Goal: Task Accomplishment & Management: Use online tool/utility

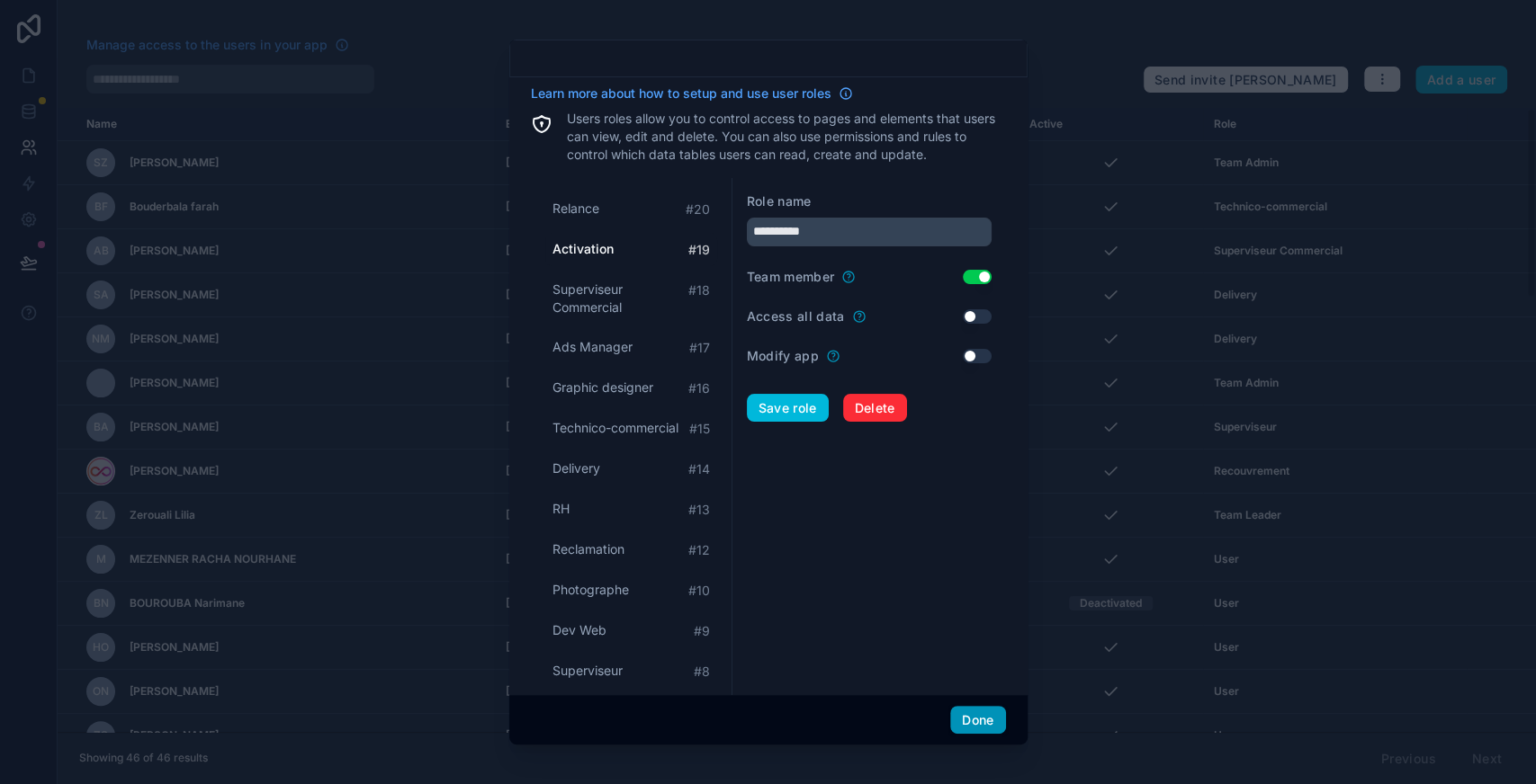
click at [996, 722] on button "Done" at bounding box center [978, 720] width 54 height 29
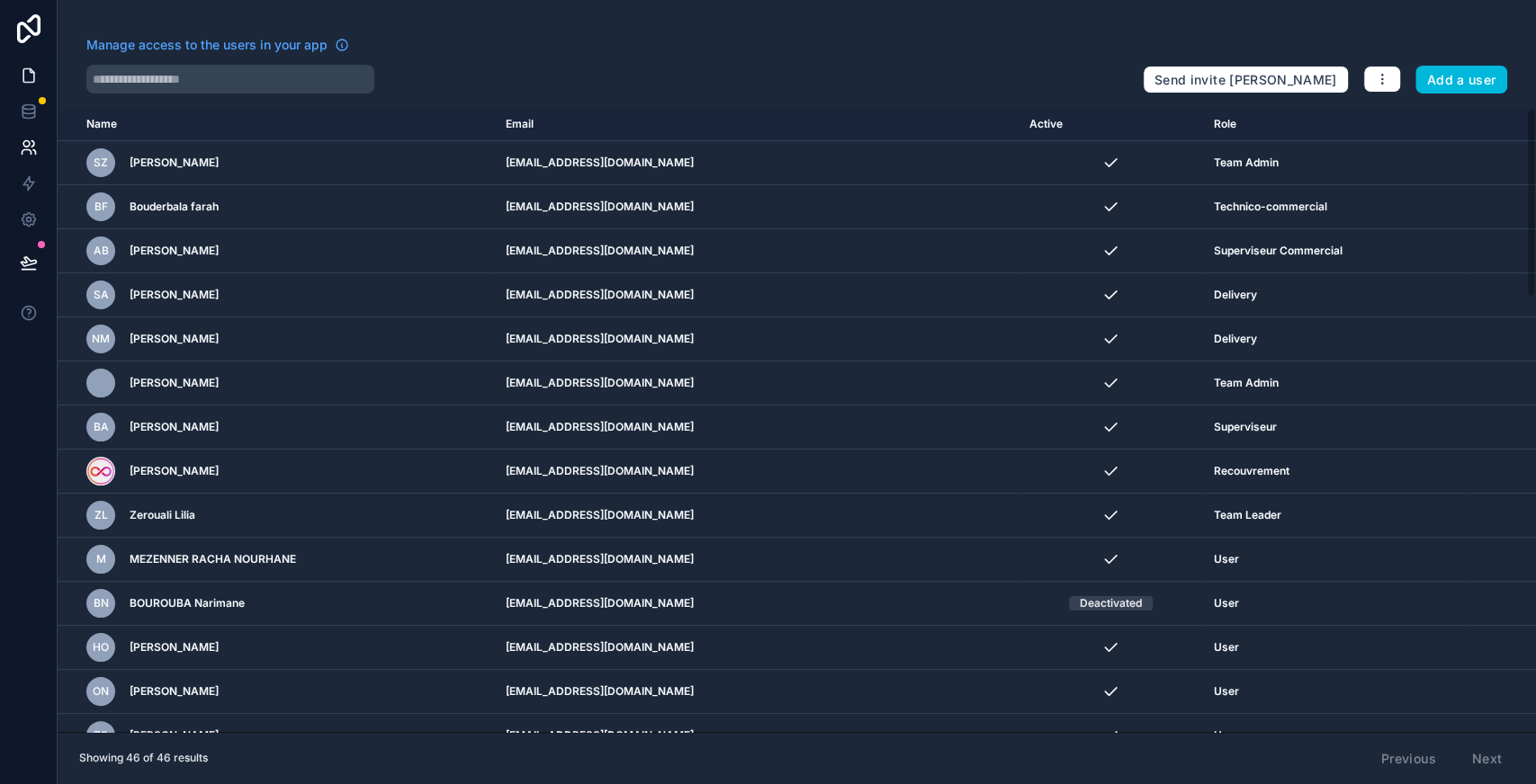
click at [33, 83] on icon at bounding box center [28, 75] width 18 height 18
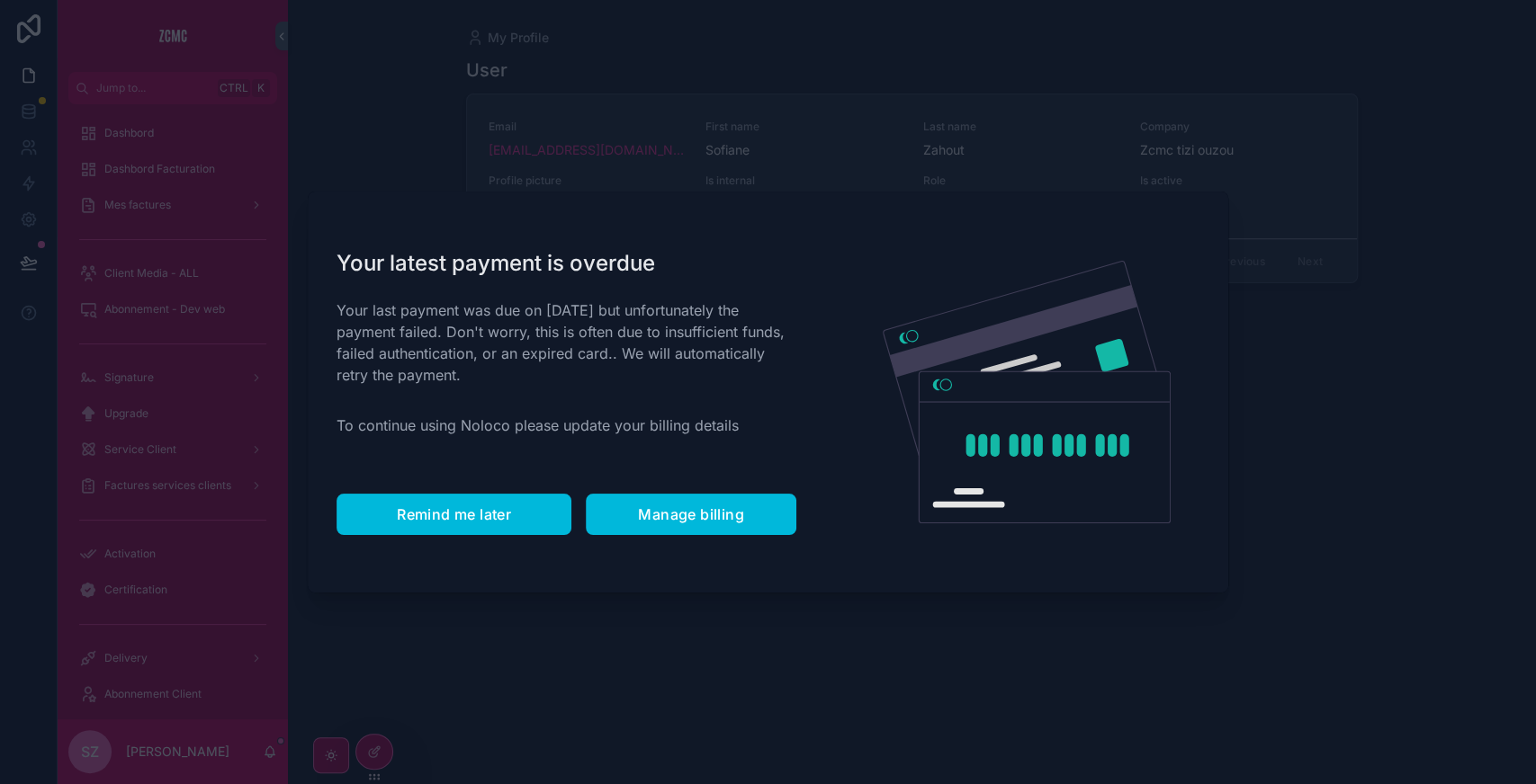
click at [419, 502] on button "Remind me later" at bounding box center [454, 514] width 235 height 41
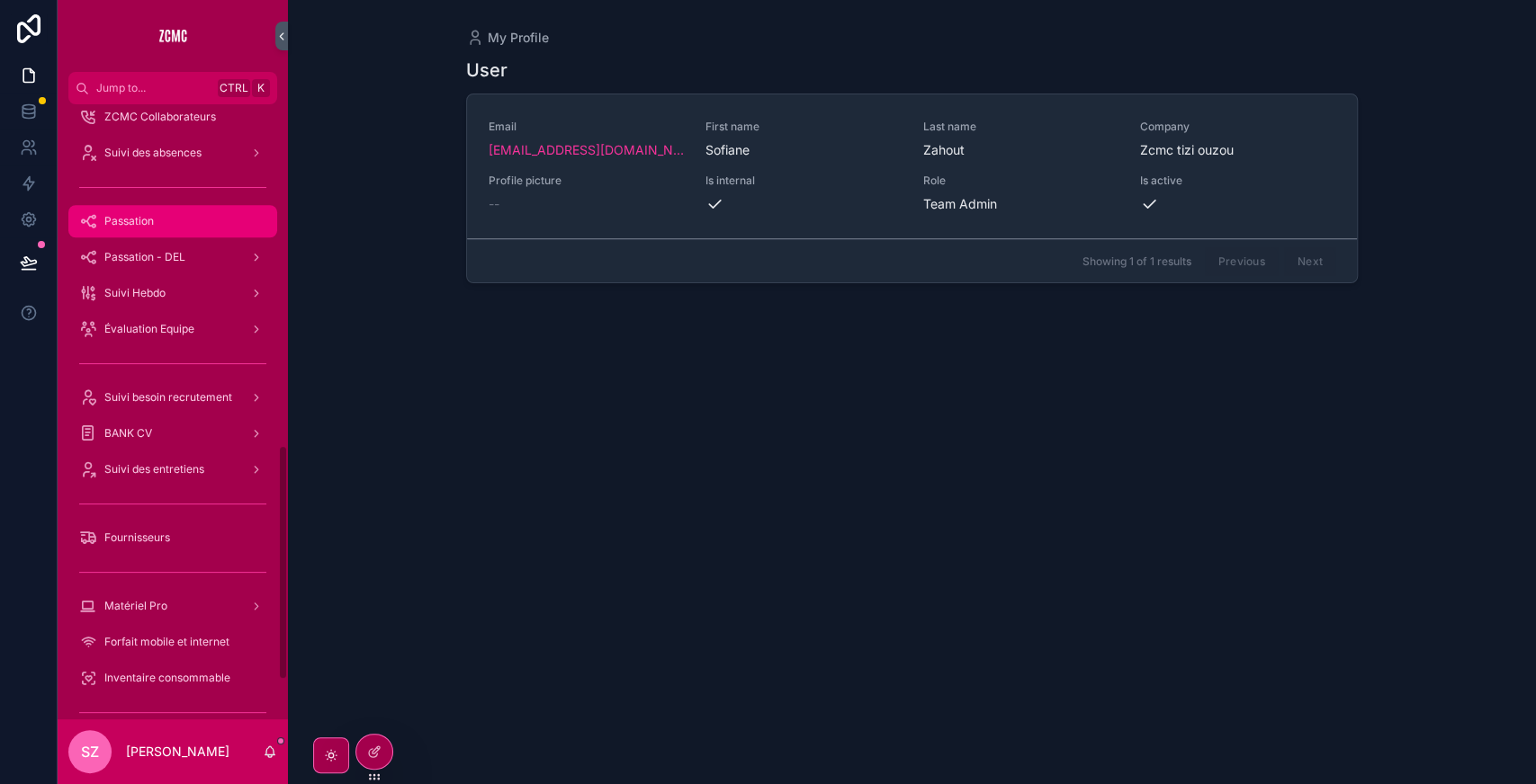
scroll to position [896, 0]
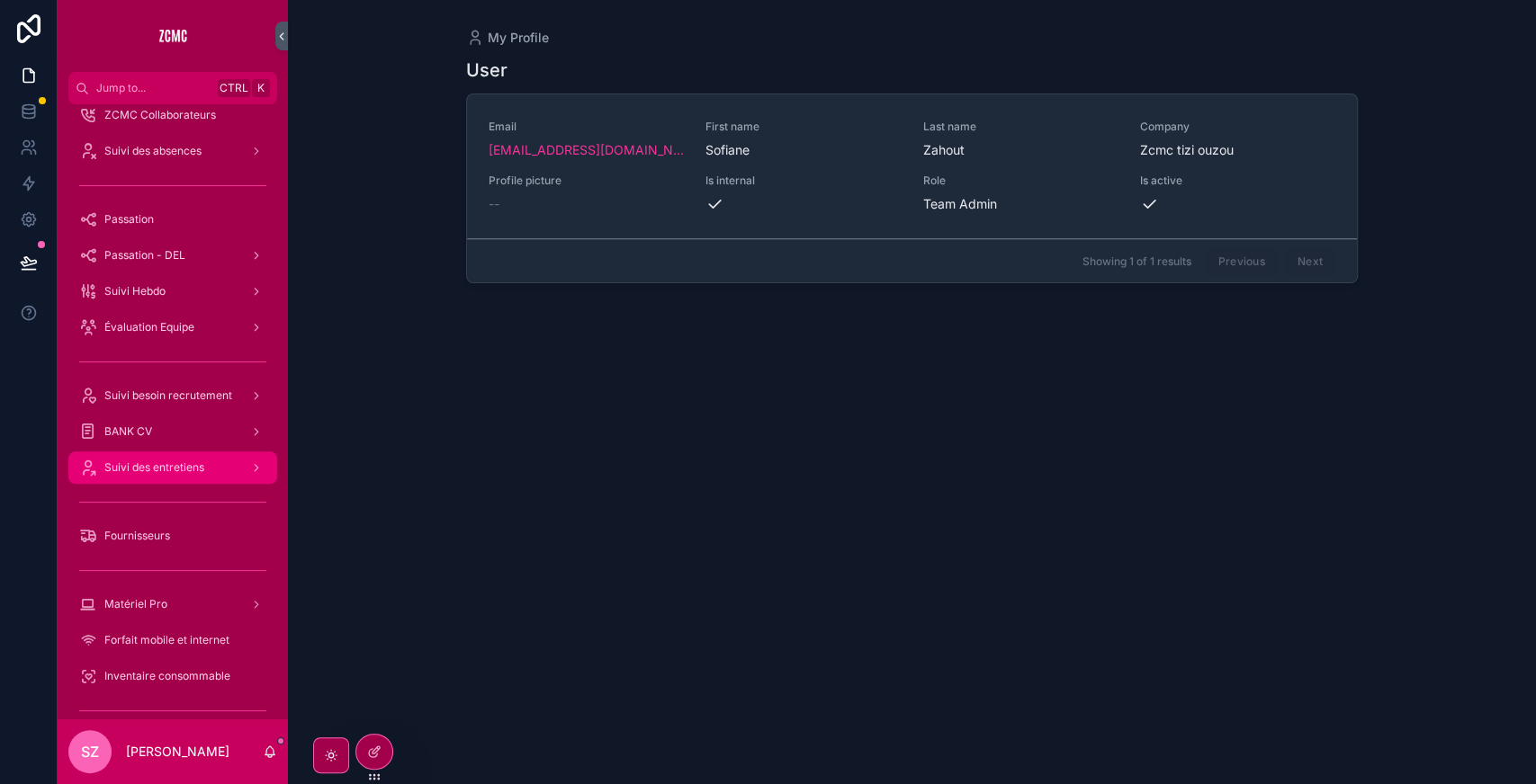
click at [208, 460] on div "Suivi des entretiens" at bounding box center [172, 467] width 187 height 29
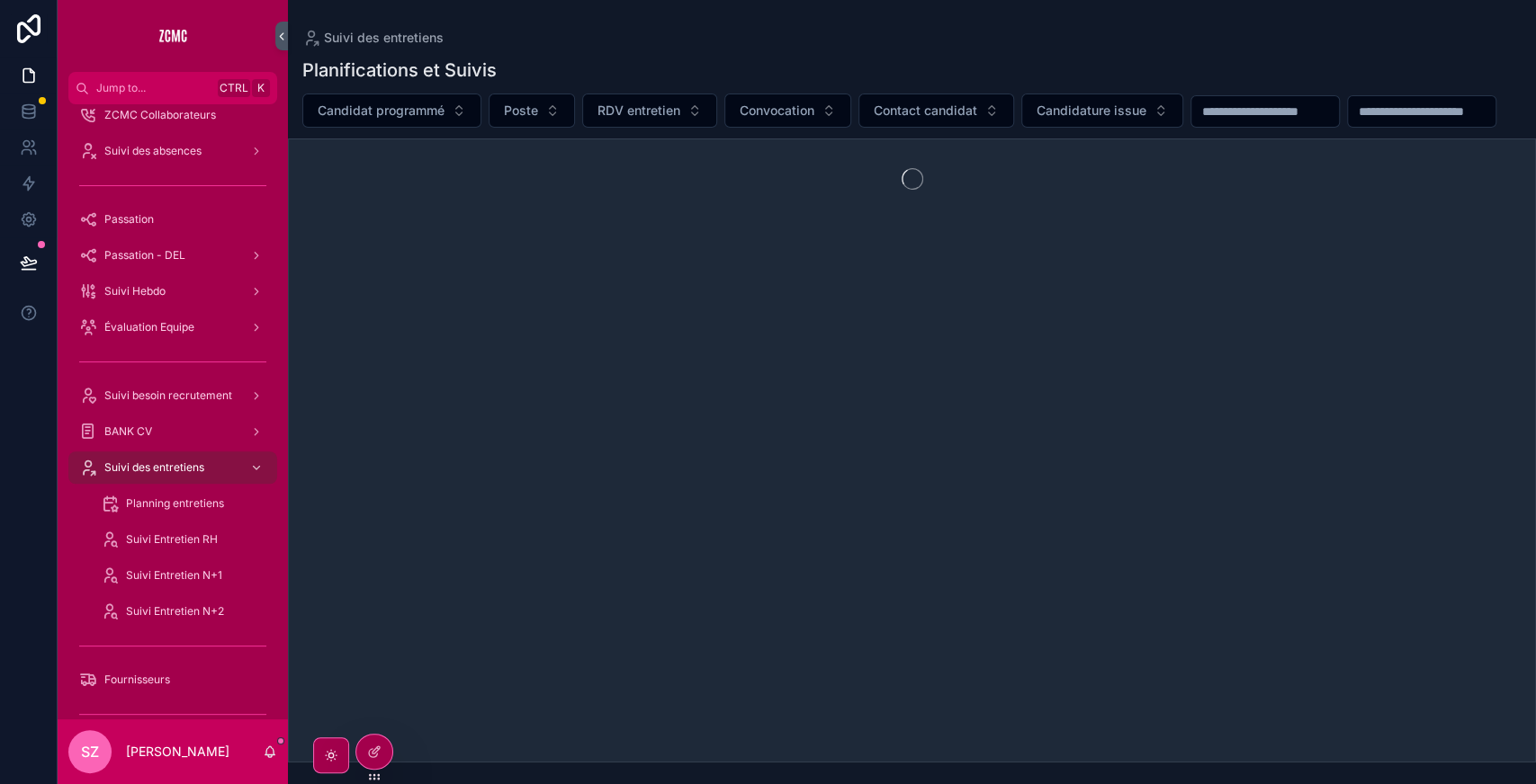
click at [1347, 124] on input "scrollable content" at bounding box center [1421, 111] width 147 height 25
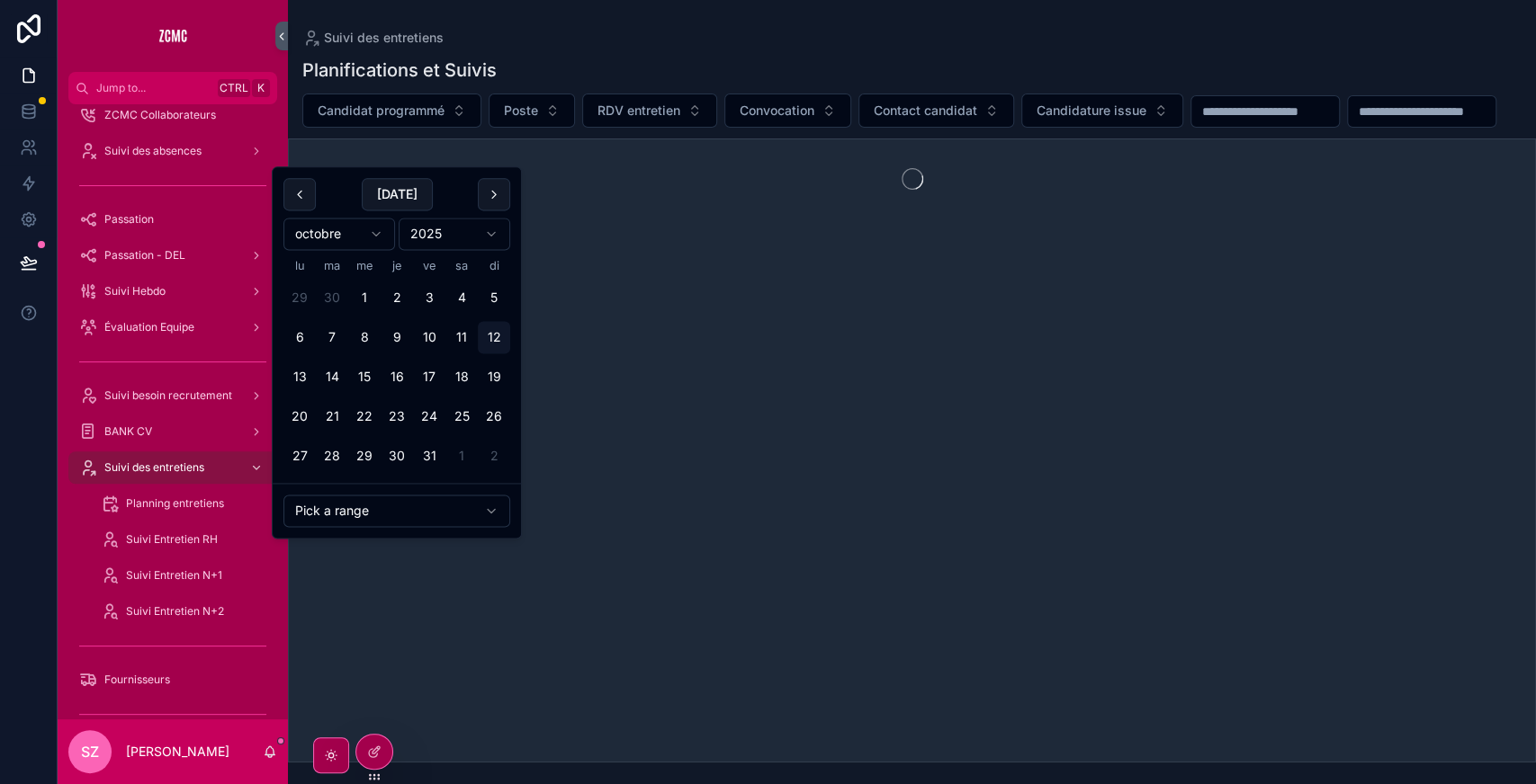
click at [1347, 124] on input "scrollable content" at bounding box center [1421, 111] width 147 height 25
click at [394, 188] on button "[DATE]" at bounding box center [397, 194] width 71 height 33
type input "**********"
click at [659, 103] on span "RDV entretien" at bounding box center [639, 110] width 83 height 18
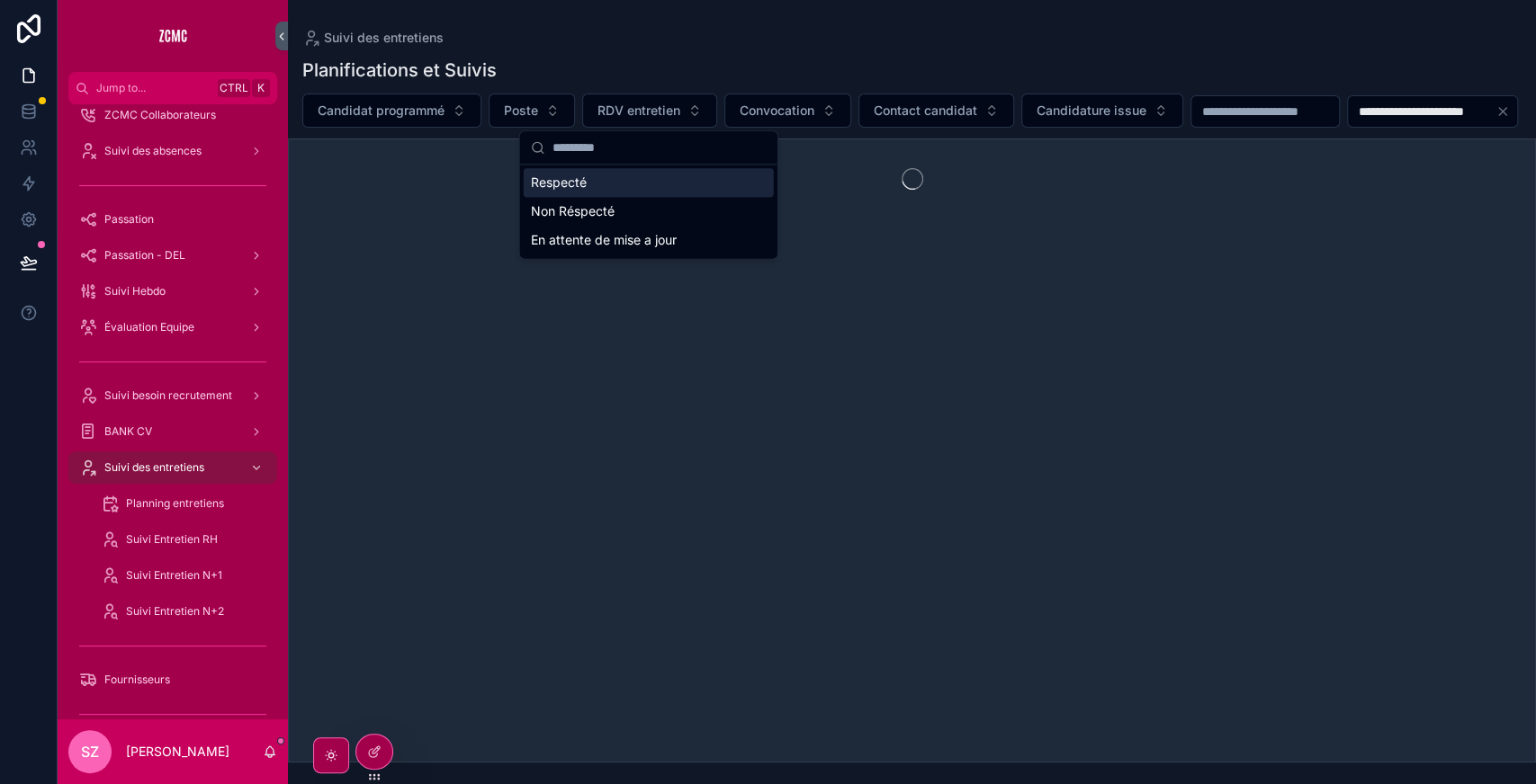
click at [580, 183] on div "Respecté" at bounding box center [648, 182] width 251 height 29
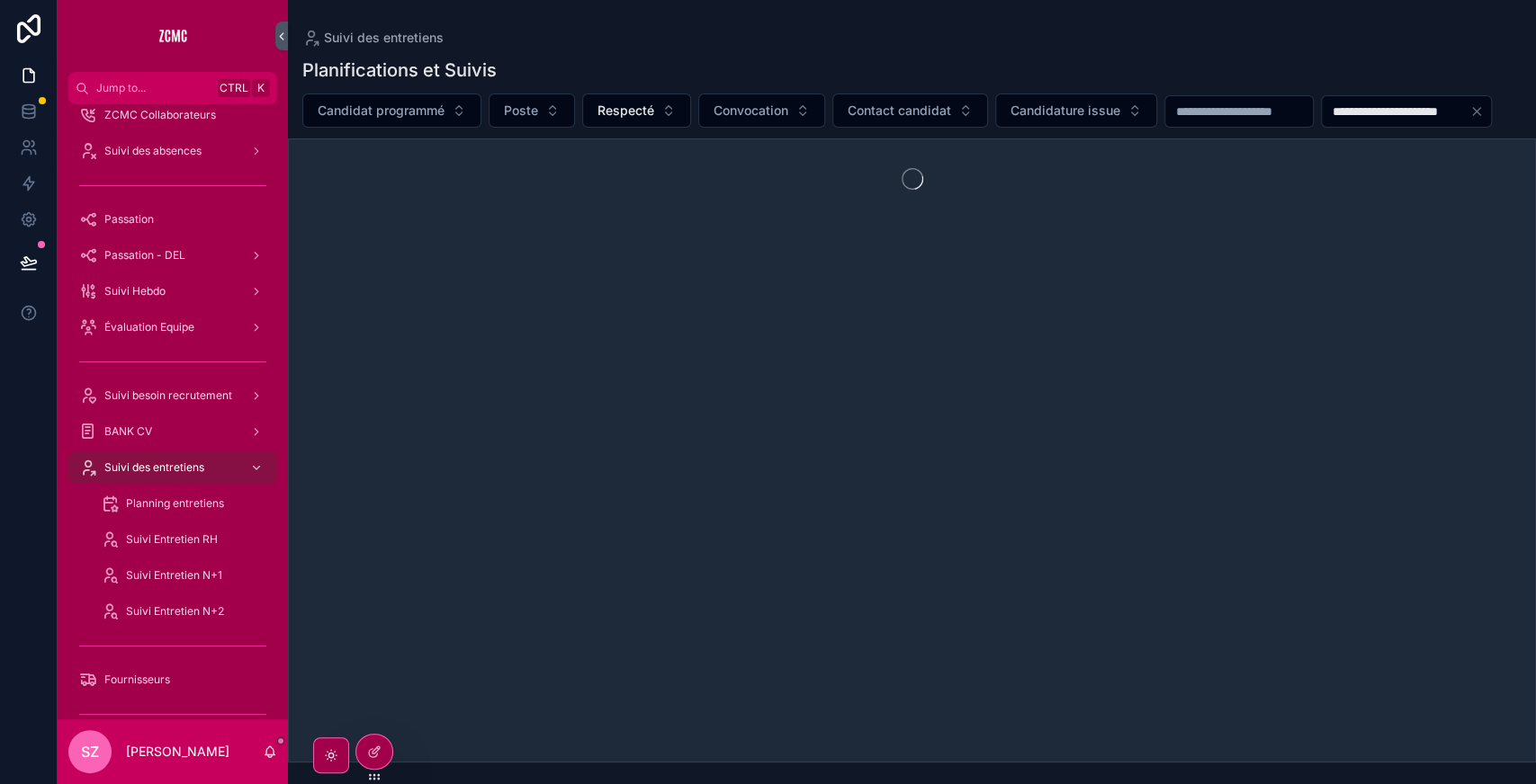
click at [611, 178] on div "scrollable content" at bounding box center [912, 179] width 1246 height 79
click at [599, 324] on div "Something went wrong" at bounding box center [912, 450] width 1248 height 624
click at [780, 326] on div "Something went wrong" at bounding box center [912, 450] width 1248 height 624
click at [829, 518] on div "Something went wrong" at bounding box center [912, 450] width 1248 height 624
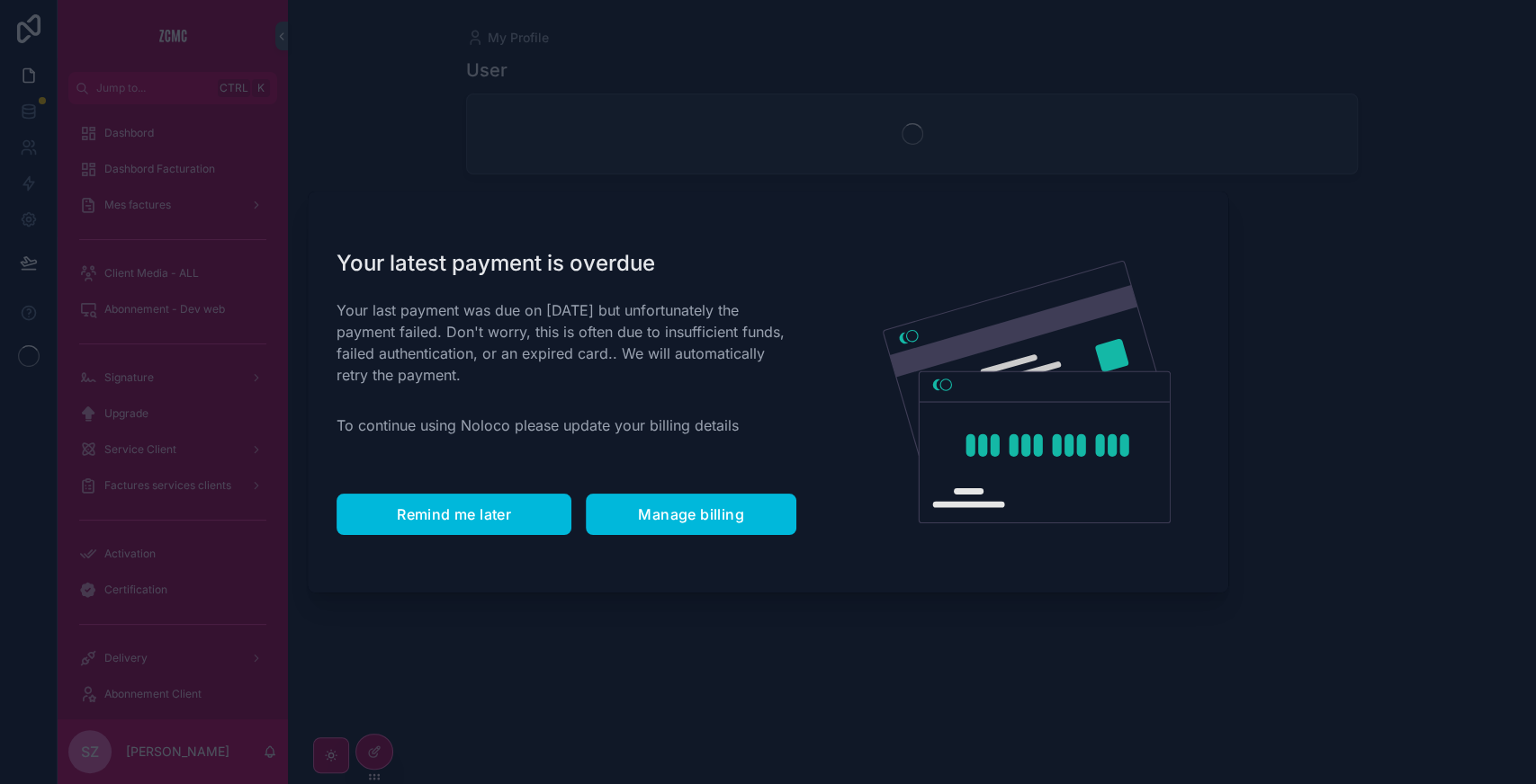
click at [417, 512] on span "Remind me later" at bounding box center [454, 514] width 114 height 18
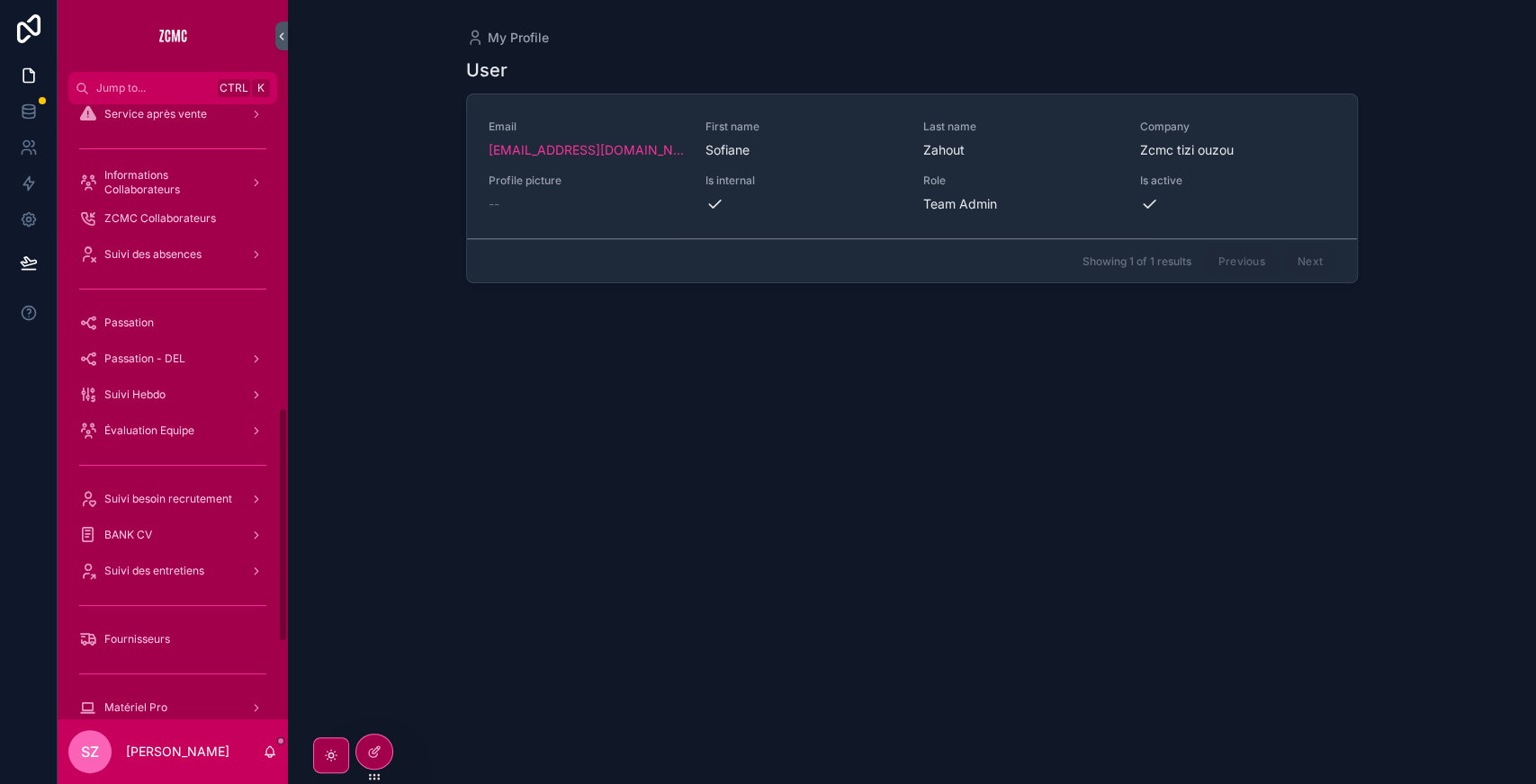
scroll to position [796, 0]
click at [167, 561] on span "Suivi des entretiens" at bounding box center [154, 566] width 99 height 14
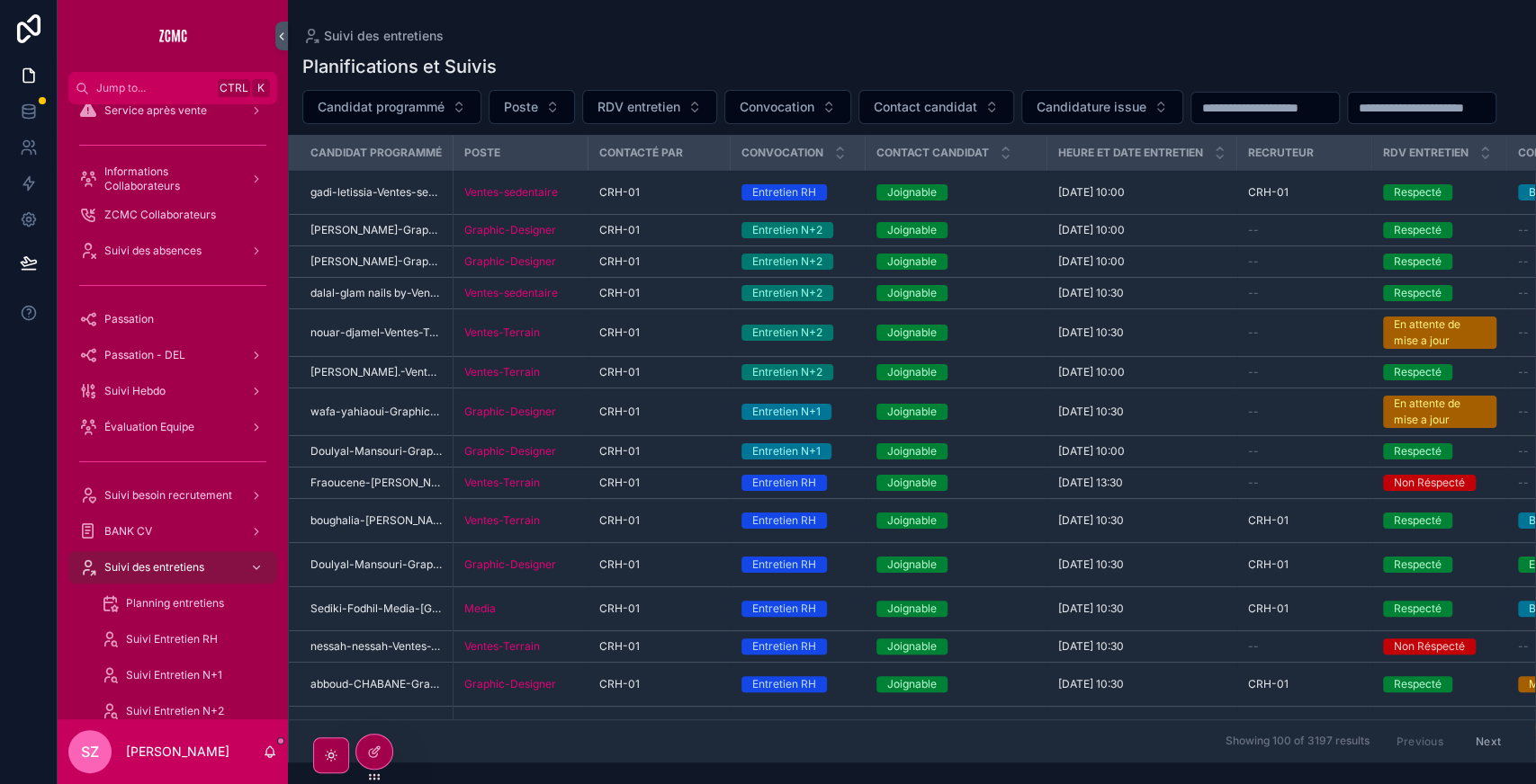
click at [1347, 120] on input "scrollable content" at bounding box center [1421, 108] width 147 height 25
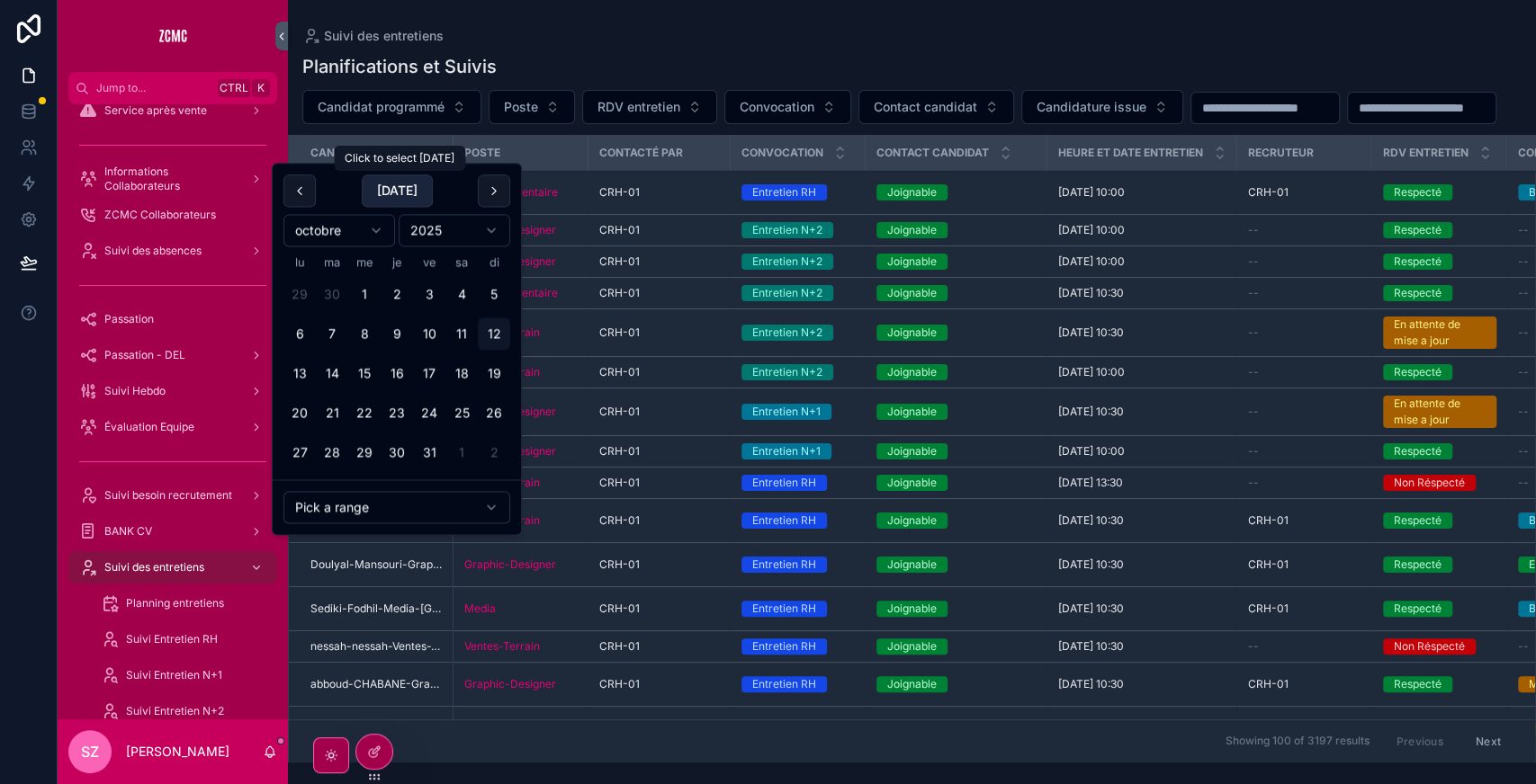
click at [384, 192] on button "[DATE]" at bounding box center [397, 190] width 71 height 33
type input "**********"
click at [556, 124] on div "**********" at bounding box center [912, 107] width 1248 height 34
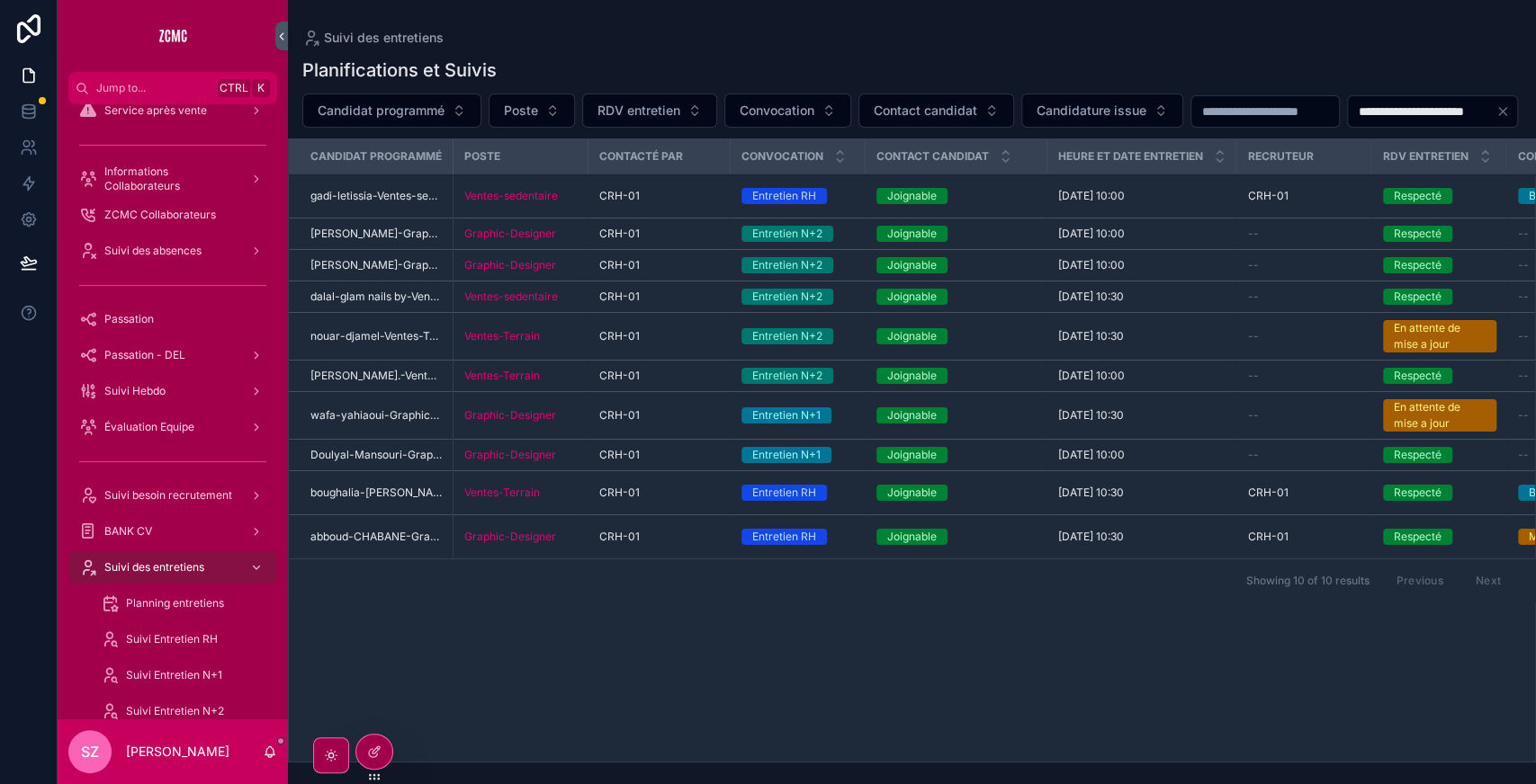
click at [657, 273] on div "CRH-01" at bounding box center [660, 264] width 120 height 14
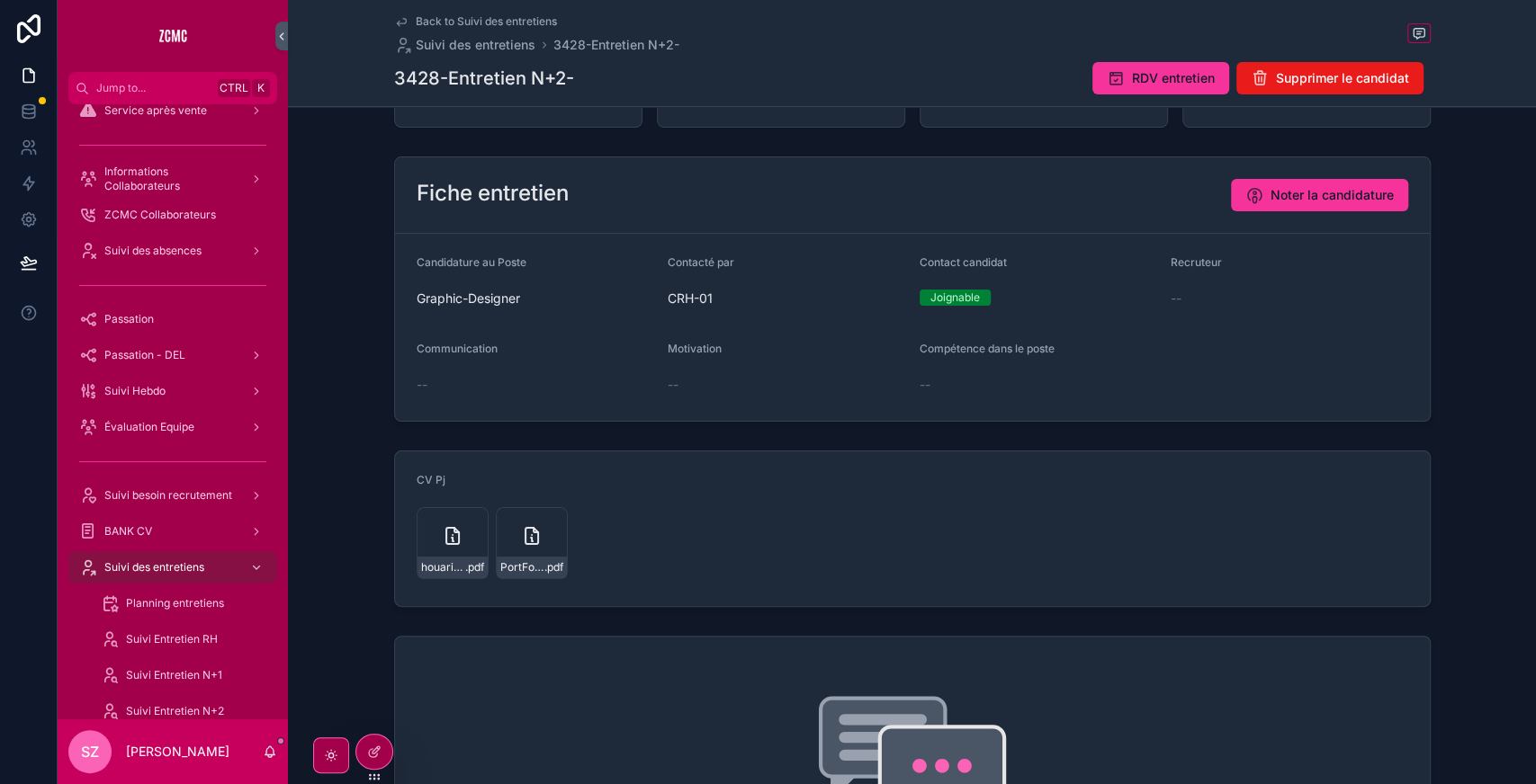
scroll to position [223, 0]
click at [433, 529] on div "houari-HANA--,-gd .pdf" at bounding box center [452, 540] width 72 height 72
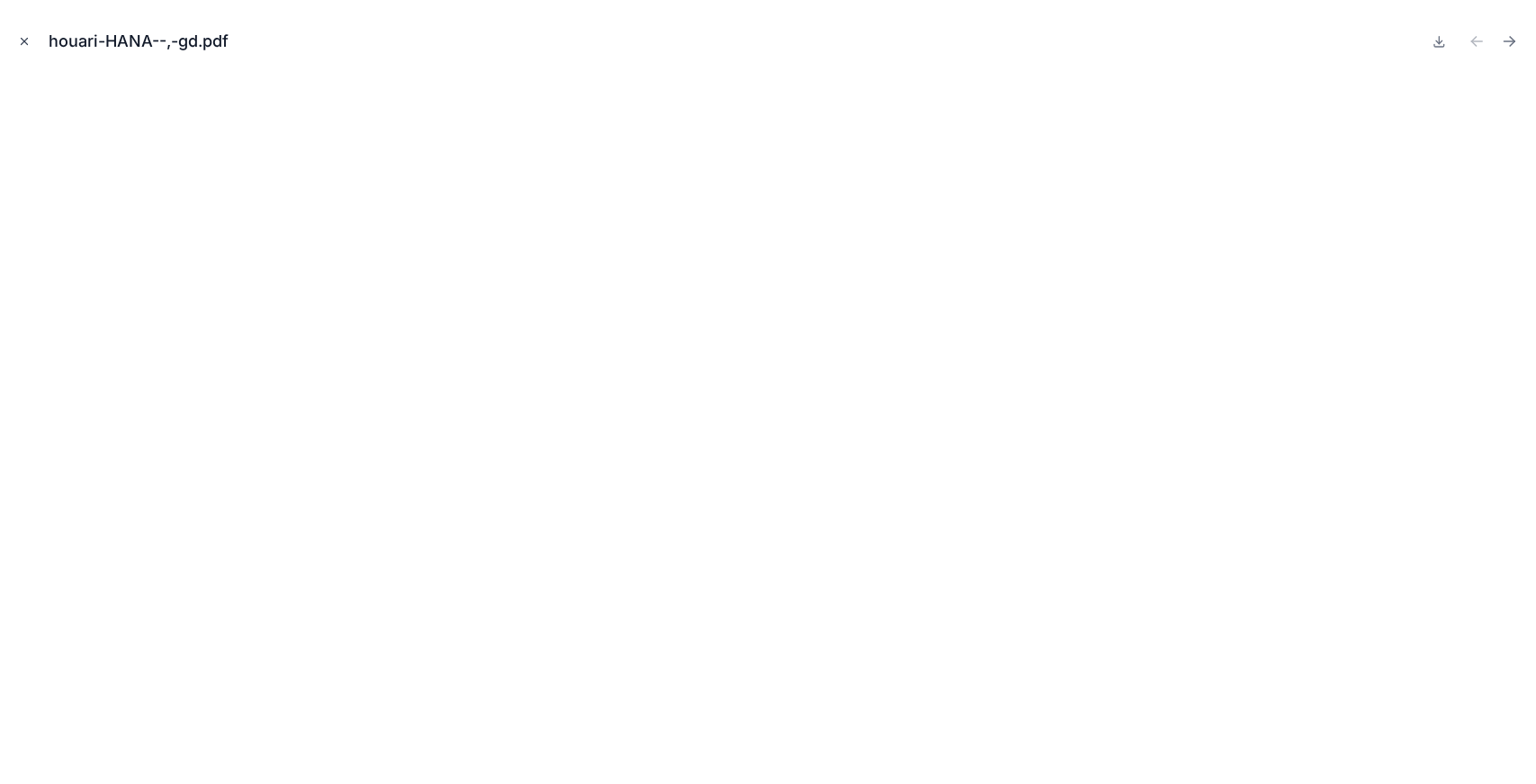
click at [24, 34] on button "Close modal" at bounding box center [23, 41] width 20 height 20
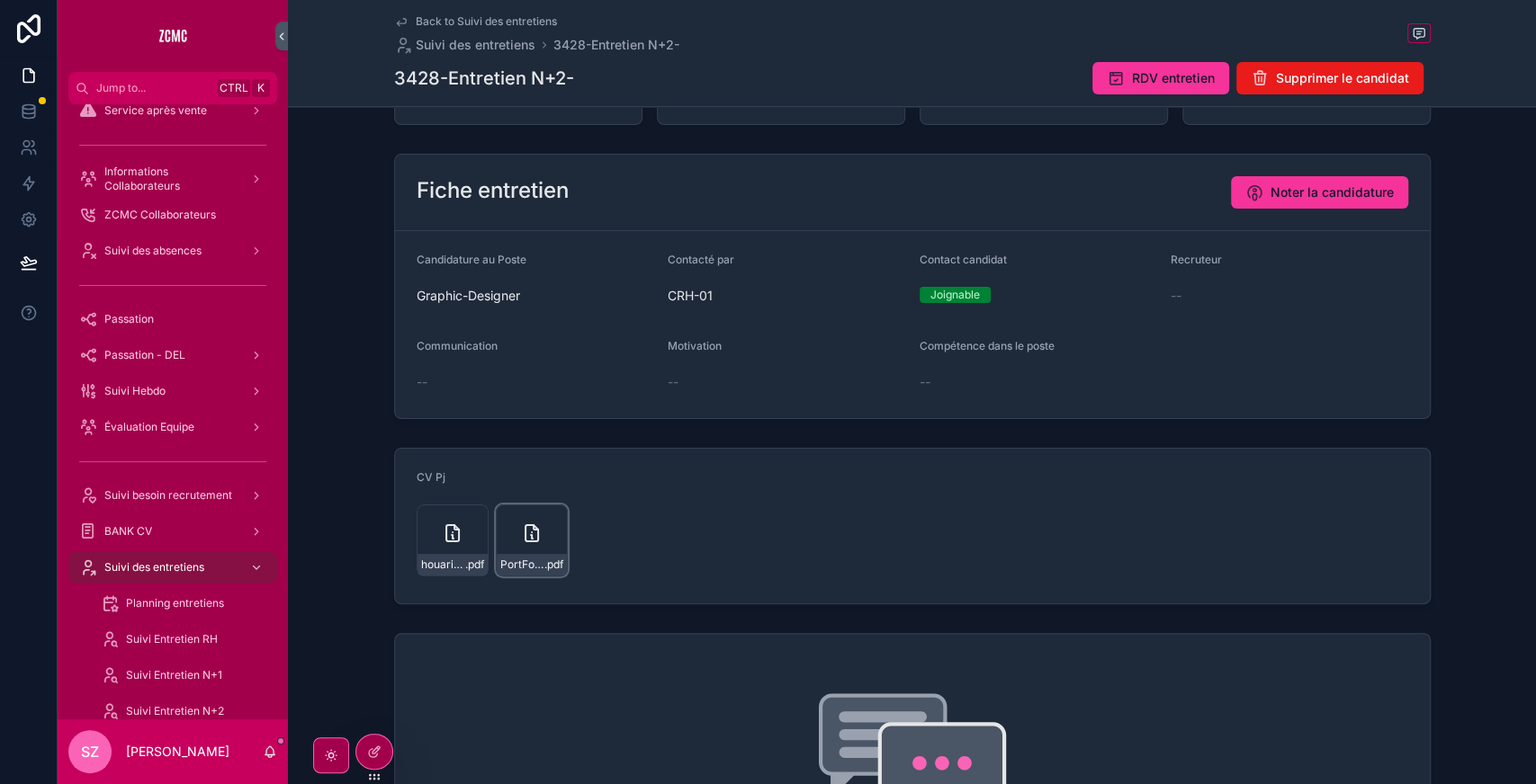
click at [523, 536] on icon "scrollable content" at bounding box center [531, 533] width 22 height 22
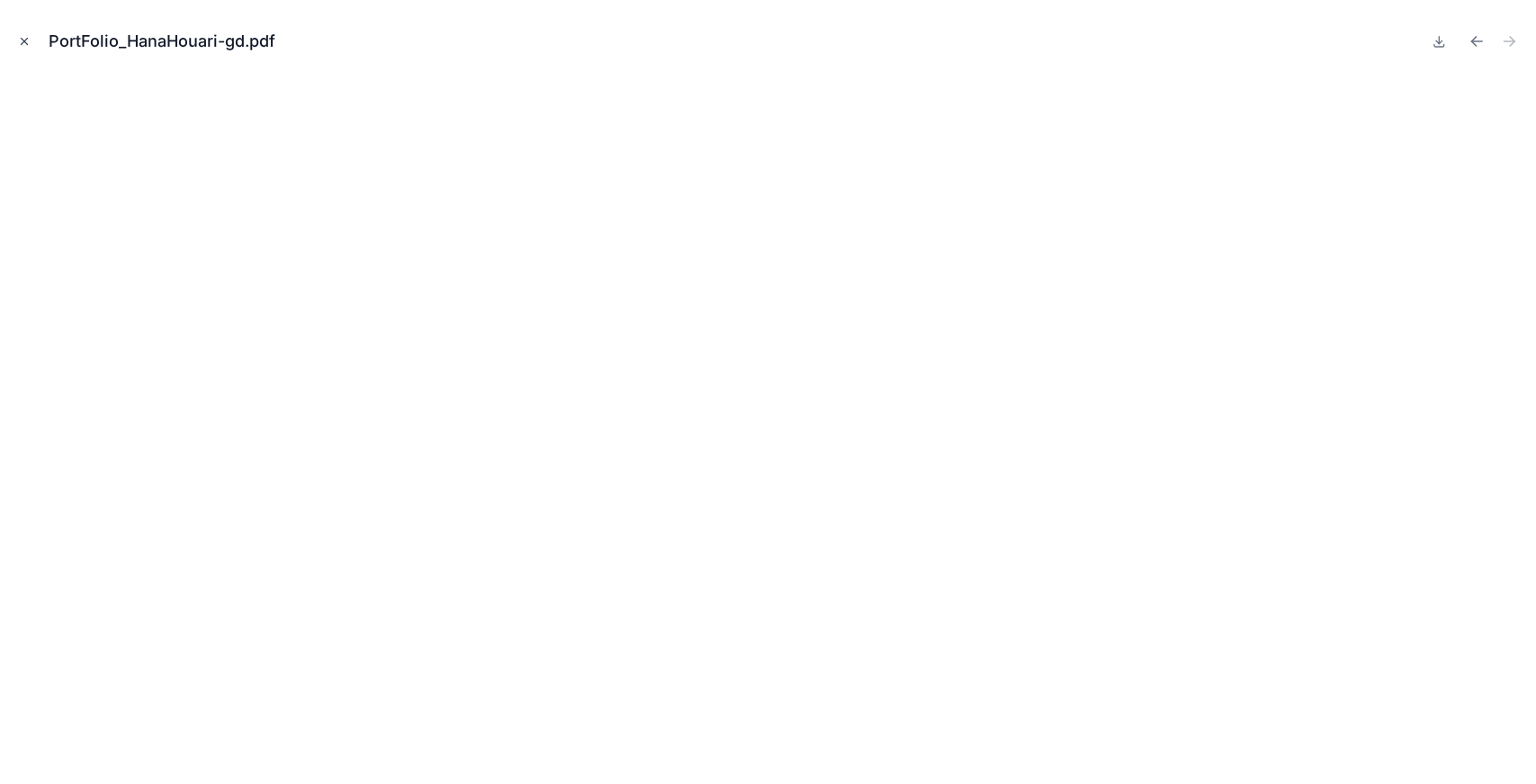
click at [18, 38] on icon "Close modal" at bounding box center [23, 40] width 12 height 12
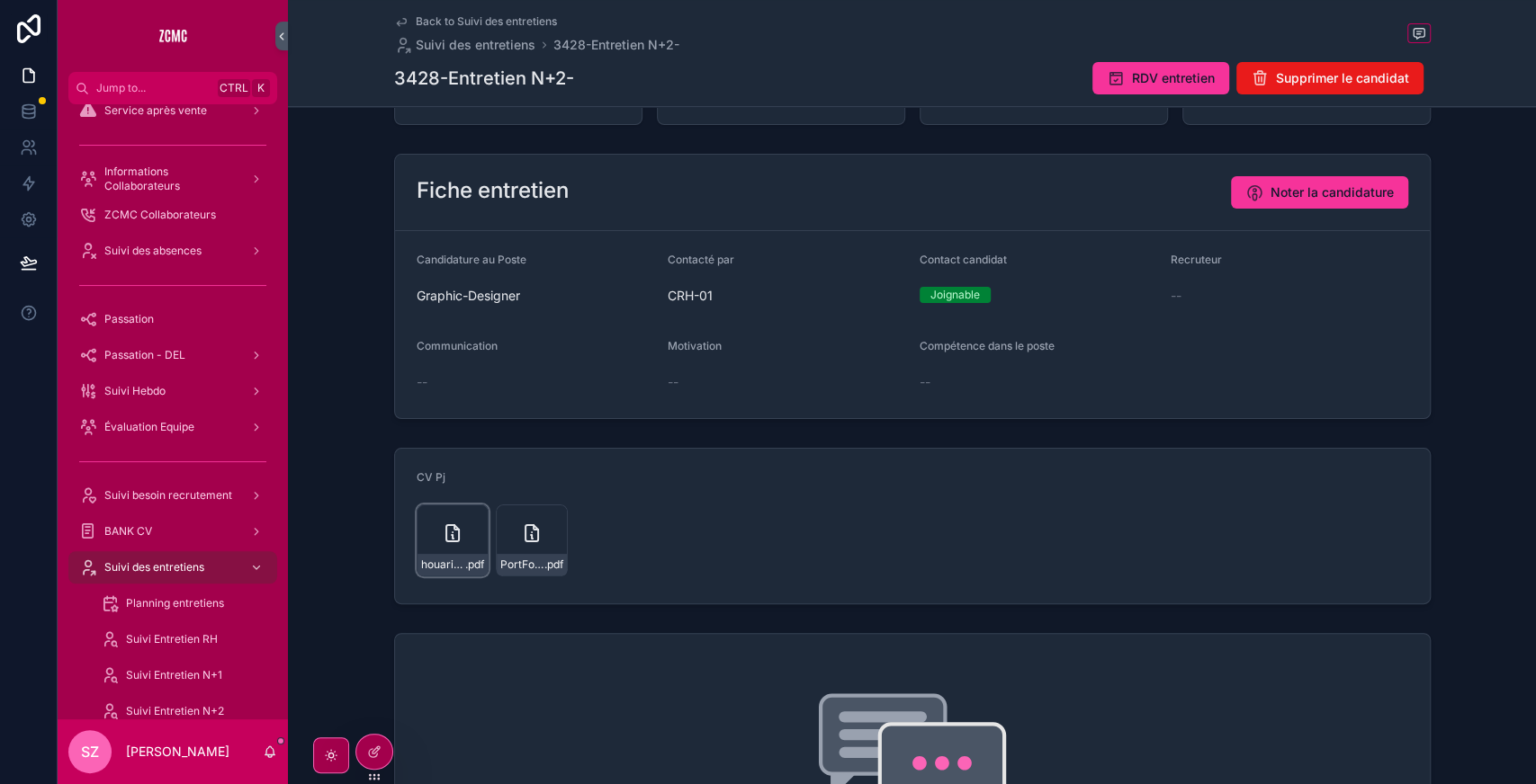
click at [454, 525] on icon "scrollable content" at bounding box center [452, 533] width 22 height 22
